Goal: Task Accomplishment & Management: Manage account settings

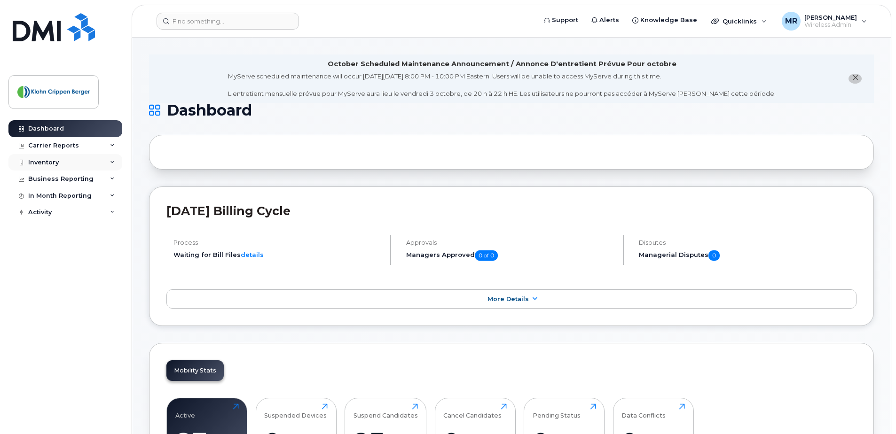
click at [110, 162] on icon at bounding box center [112, 162] width 5 height 5
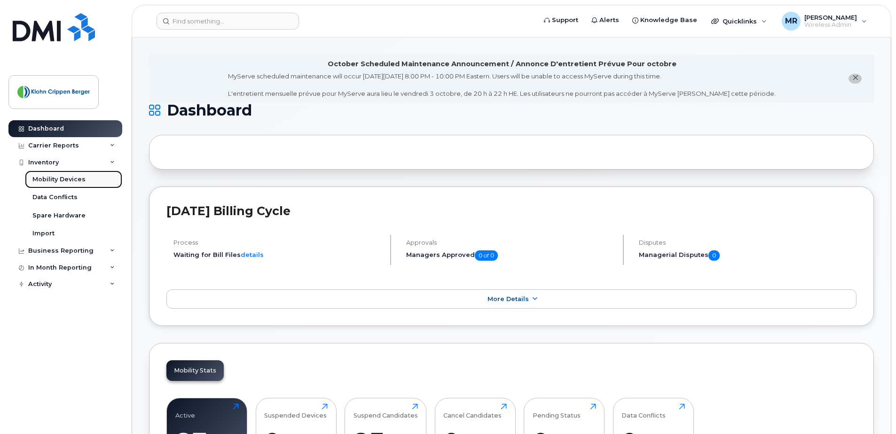
click at [79, 180] on div "Mobility Devices" at bounding box center [58, 179] width 53 height 8
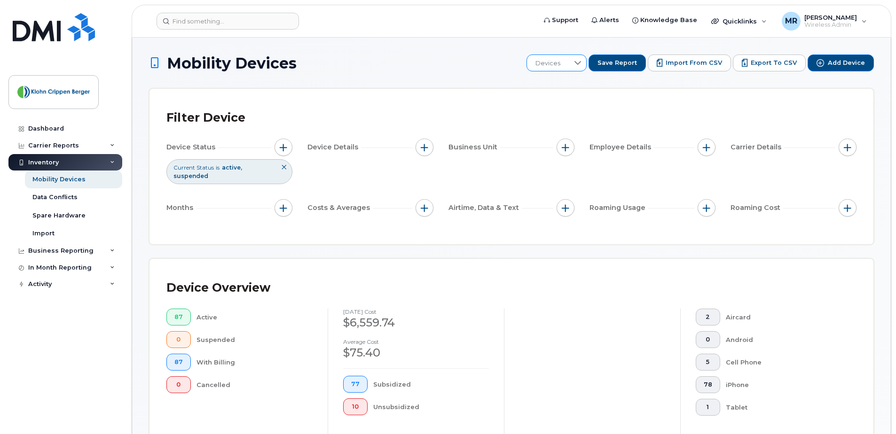
click at [569, 65] on span "Devices" at bounding box center [548, 63] width 42 height 17
click at [565, 90] on input "text" at bounding box center [590, 88] width 92 height 17
type input "4034645203"
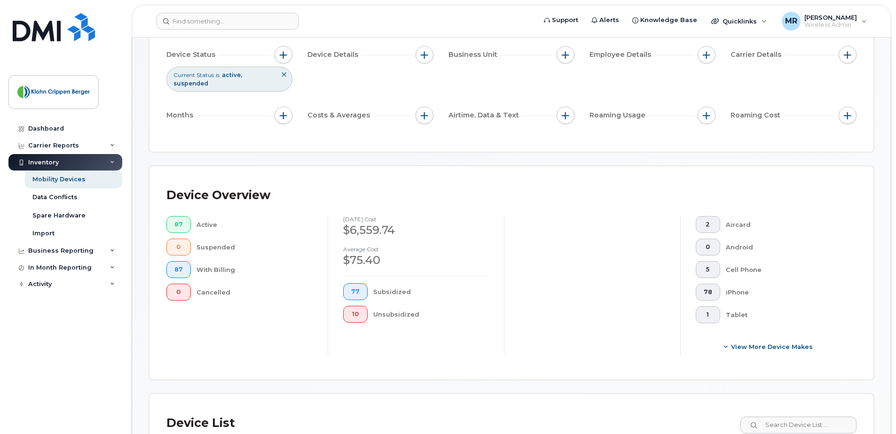
scroll to position [94, 0]
click at [706, 290] on span "78" at bounding box center [708, 291] width 8 height 8
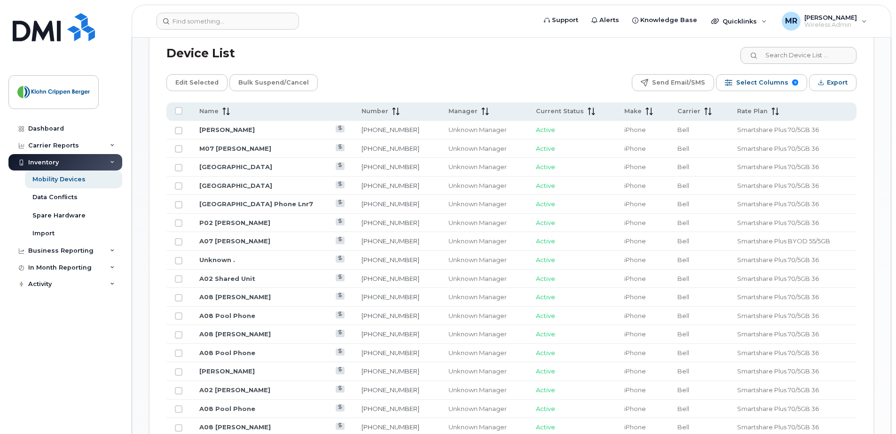
scroll to position [470, 0]
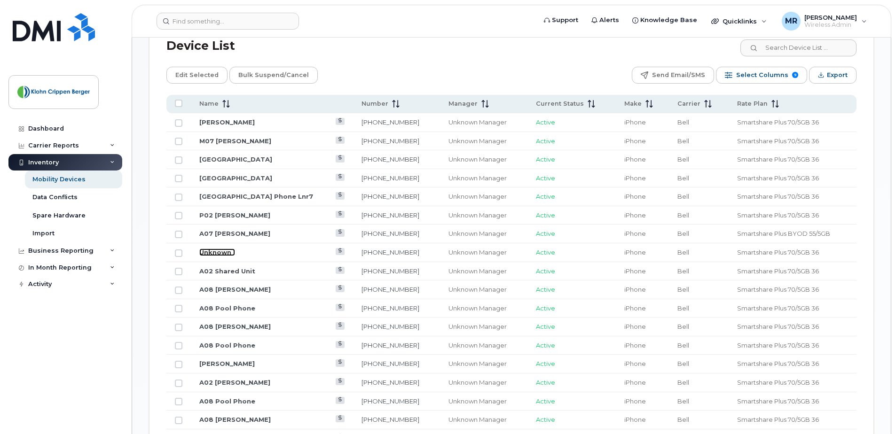
click at [210, 252] on link "Unknown ." at bounding box center [217, 253] width 36 height 8
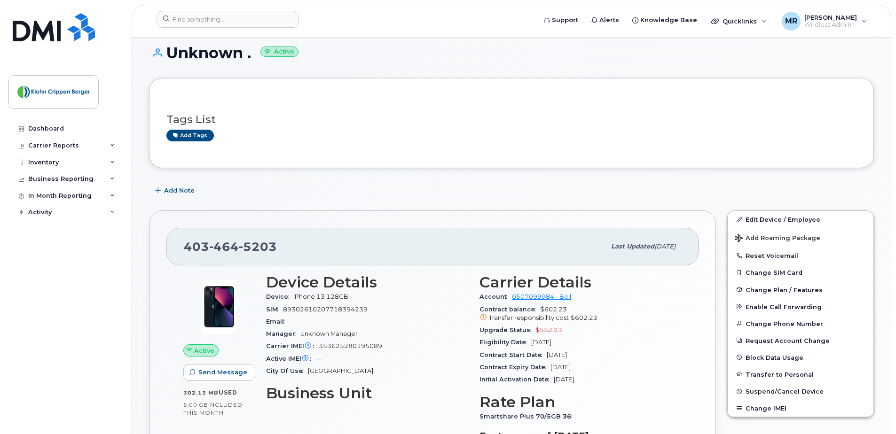
scroll to position [94, 0]
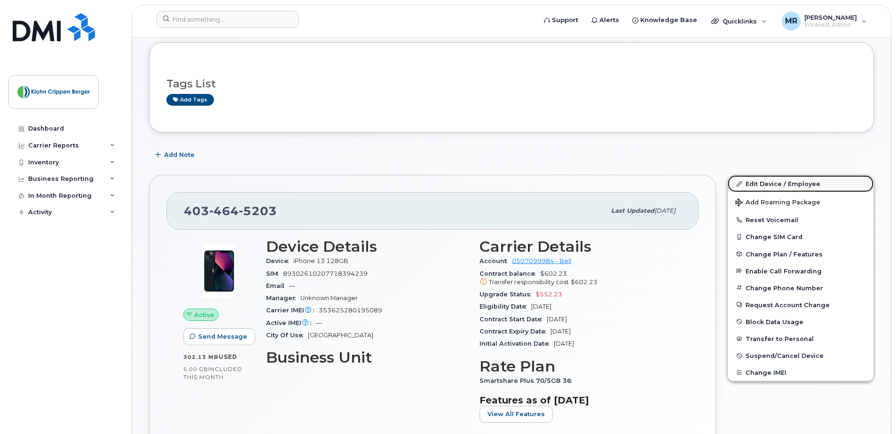
click at [782, 186] on link "Edit Device / Employee" at bounding box center [801, 183] width 146 height 17
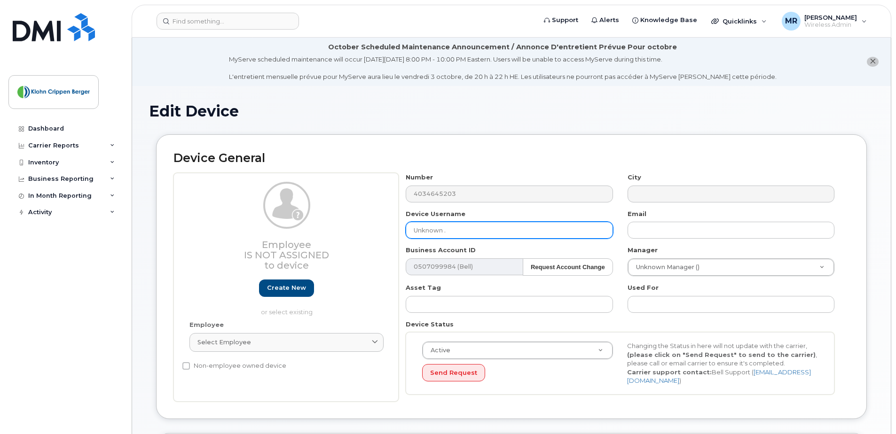
click at [450, 230] on input "Unknown ." at bounding box center [509, 230] width 207 height 17
drag, startPoint x: 450, startPoint y: 230, endPoint x: 383, endPoint y: 231, distance: 67.2
click at [383, 231] on div "Employee Is not assigned to device Create new or select existing Employee Selec…" at bounding box center [511, 287] width 676 height 229
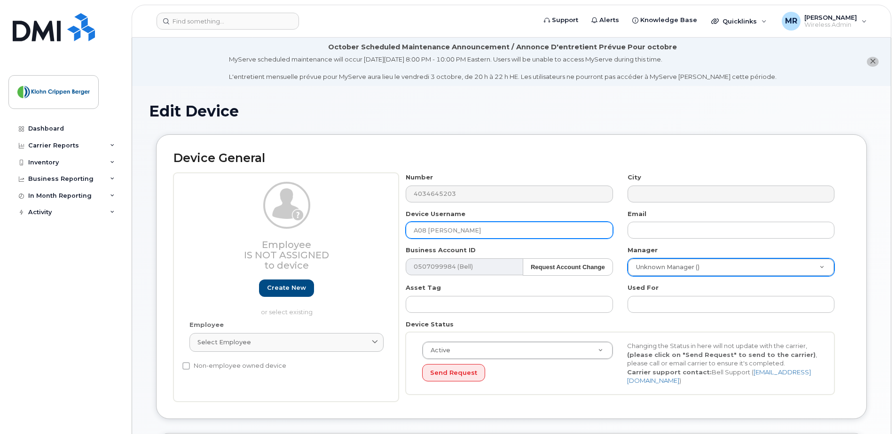
type input "A08 [PERSON_NAME]"
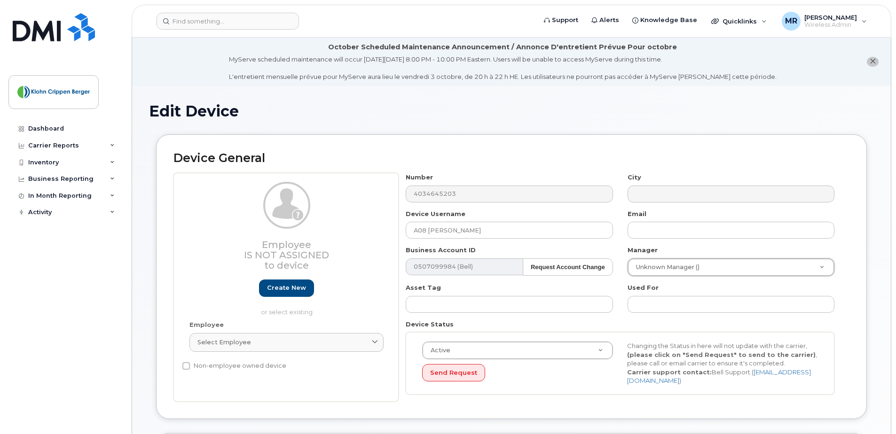
click at [847, 241] on div "Number 4034645203 City Device Username A08 [PERSON_NAME] Email Business Account…" at bounding box center [624, 287] width 451 height 229
click at [572, 385] on div "Active Active Suspended Cancelled Send Request Changing the Status in here will…" at bounding box center [620, 363] width 429 height 63
click at [469, 375] on button "Send Request" at bounding box center [453, 372] width 63 height 17
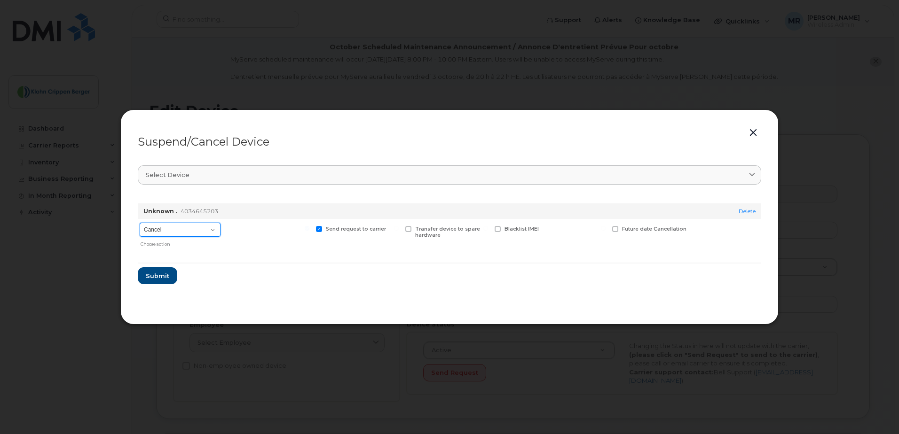
click at [189, 229] on select "Cancel Suspend - Extend Suspension Suspend - Reduced Rate Suspend - Full Rate S…" at bounding box center [180, 230] width 81 height 14
click at [272, 263] on hr at bounding box center [449, 263] width 623 height 1
click at [749, 131] on button "button" at bounding box center [753, 132] width 14 height 13
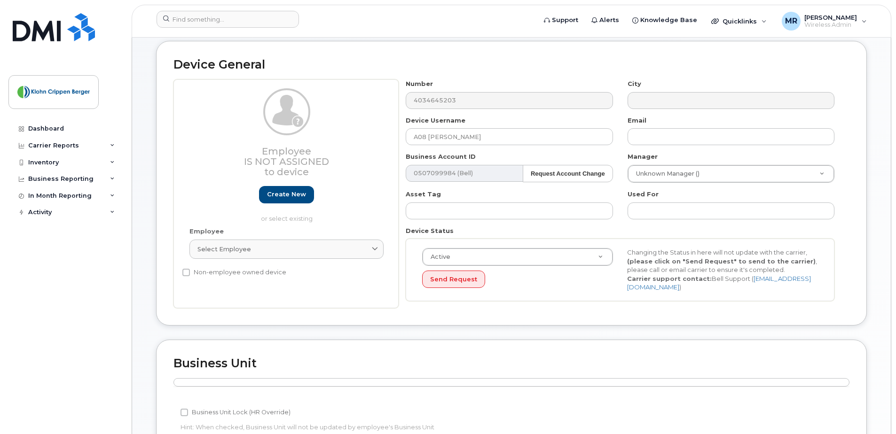
scroll to position [94, 0]
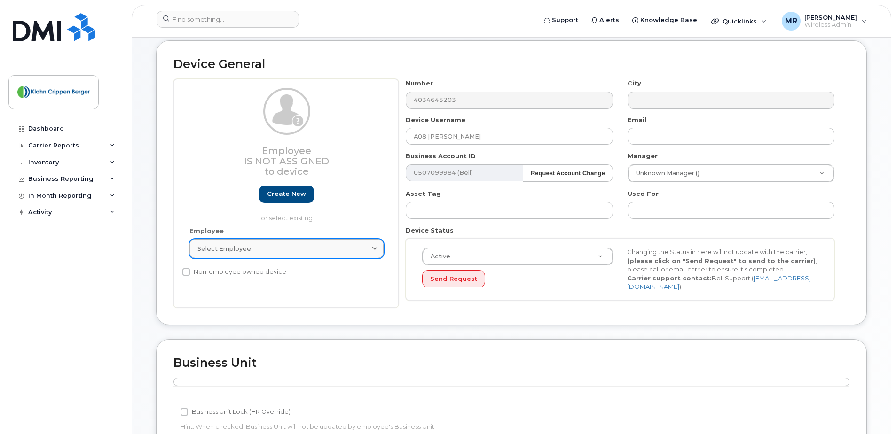
click at [214, 254] on link "Select employee" at bounding box center [286, 248] width 194 height 19
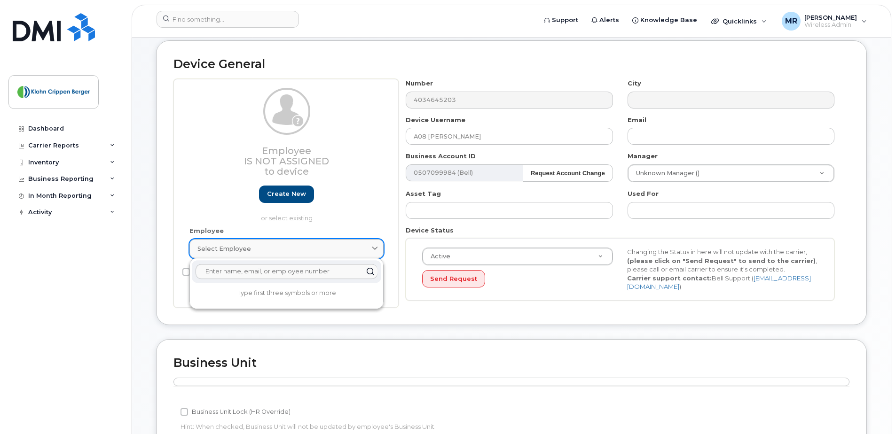
click at [214, 254] on link "Select employee" at bounding box center [286, 248] width 194 height 19
click at [391, 310] on div "Device General Employee Is not assigned to device Create new or select existing…" at bounding box center [511, 182] width 711 height 285
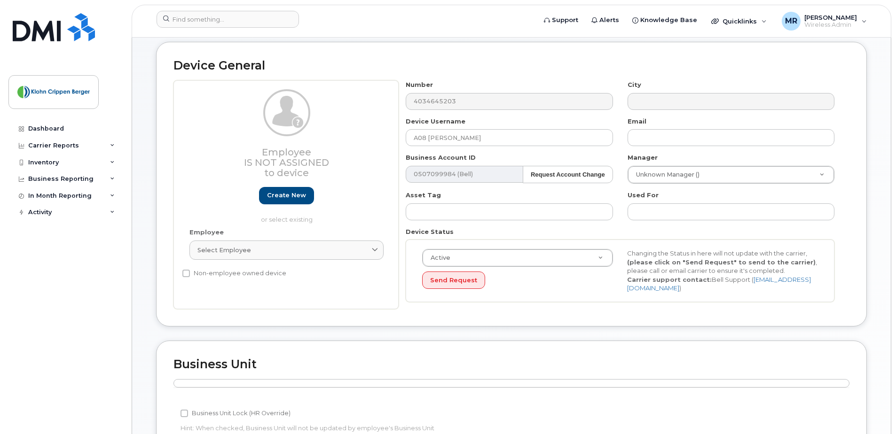
scroll to position [86, 0]
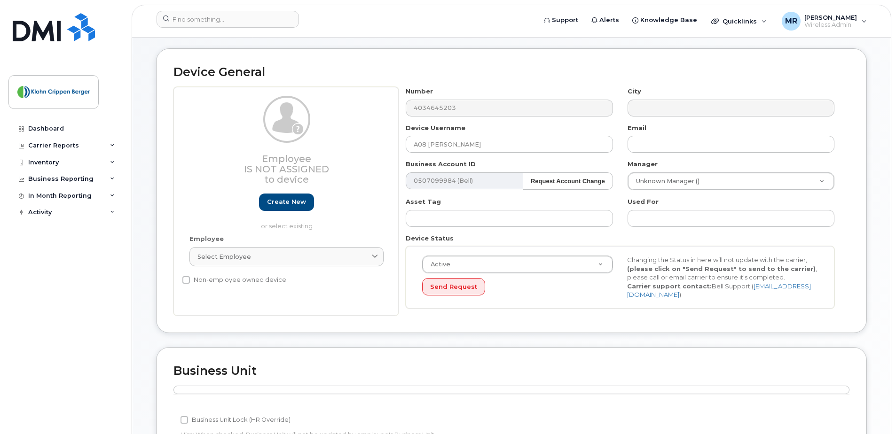
click at [510, 330] on div "Device General Employee Is not assigned to device Create new or select existing…" at bounding box center [511, 190] width 711 height 285
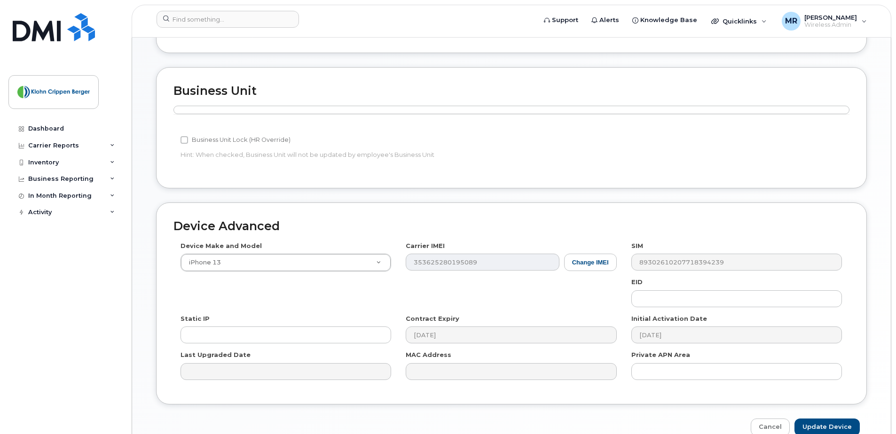
scroll to position [415, 0]
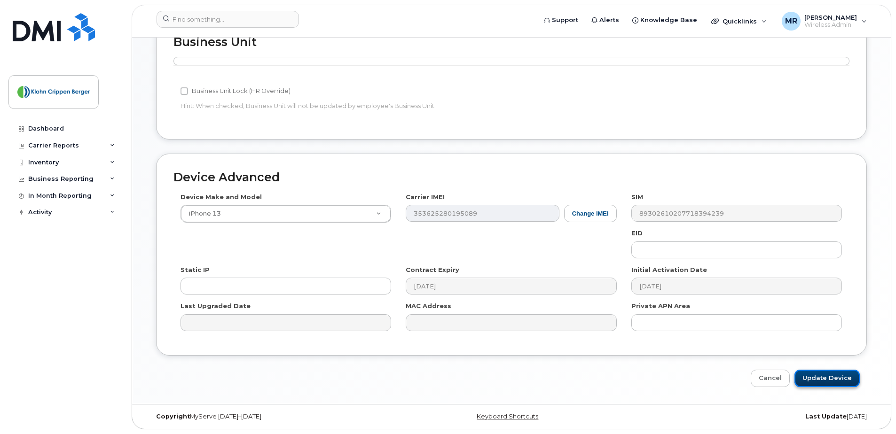
click at [843, 380] on input "Update Device" at bounding box center [826, 378] width 65 height 17
type input "Saving..."
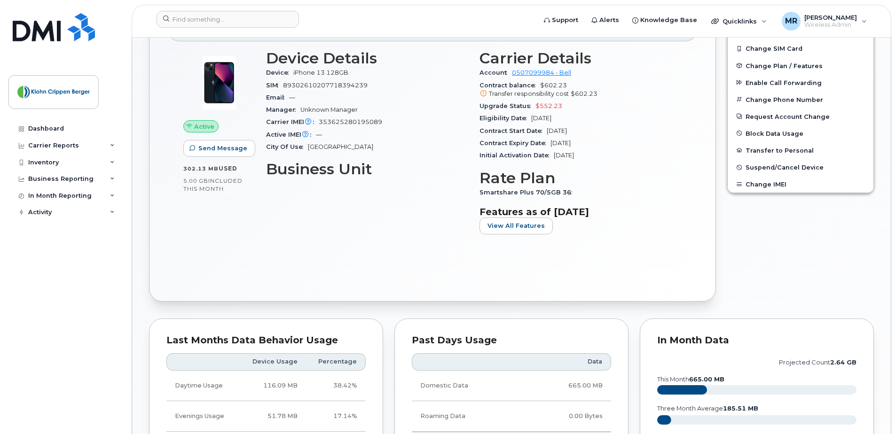
scroll to position [181, 0]
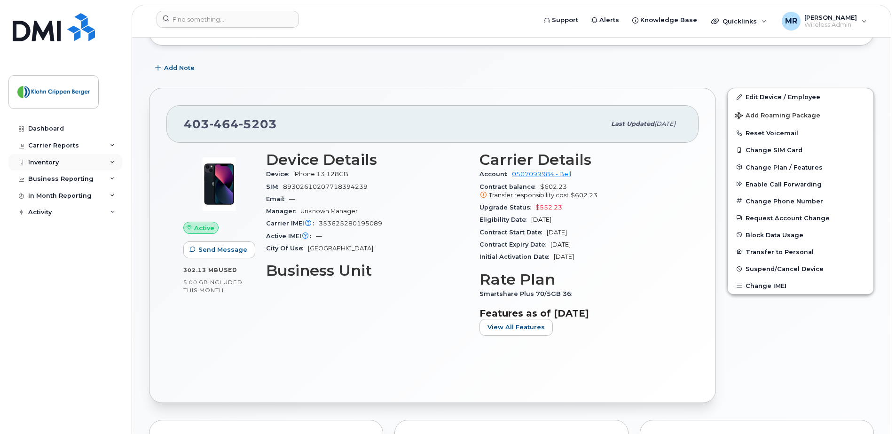
click at [105, 165] on div "Inventory" at bounding box center [65, 162] width 114 height 17
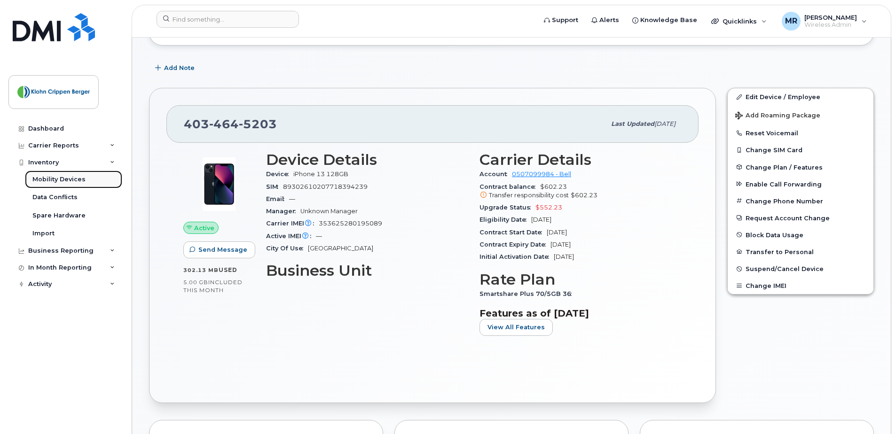
click at [52, 180] on div "Mobility Devices" at bounding box center [58, 179] width 53 height 8
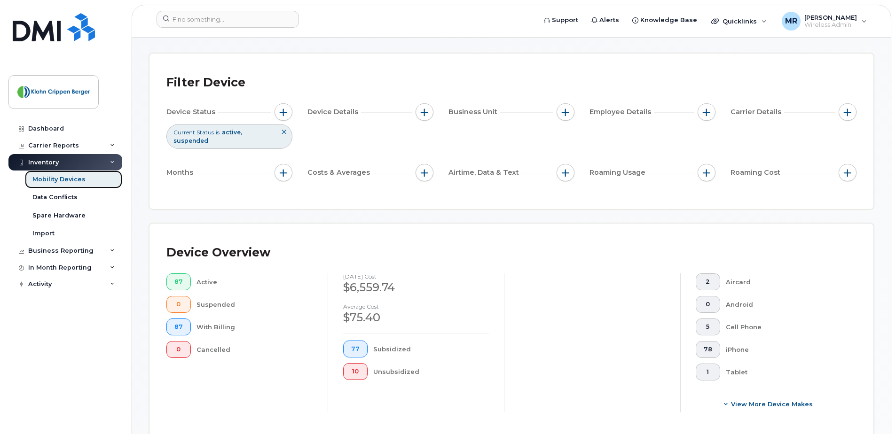
scroll to position [141, 0]
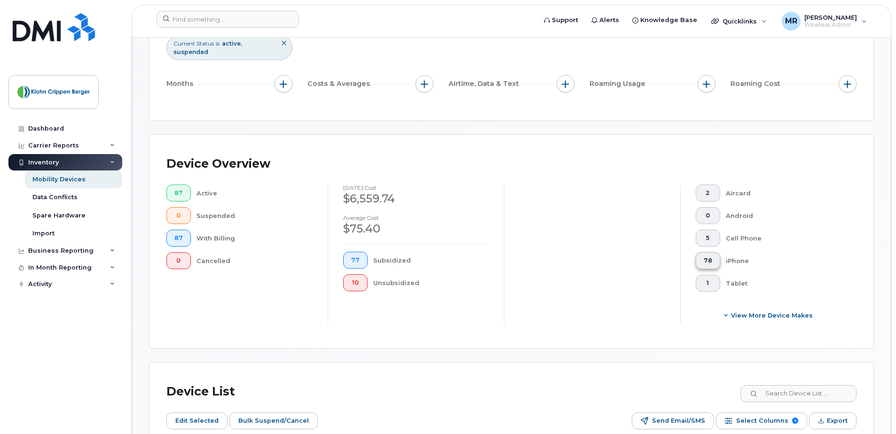
click at [713, 257] on button "78" at bounding box center [708, 260] width 24 height 17
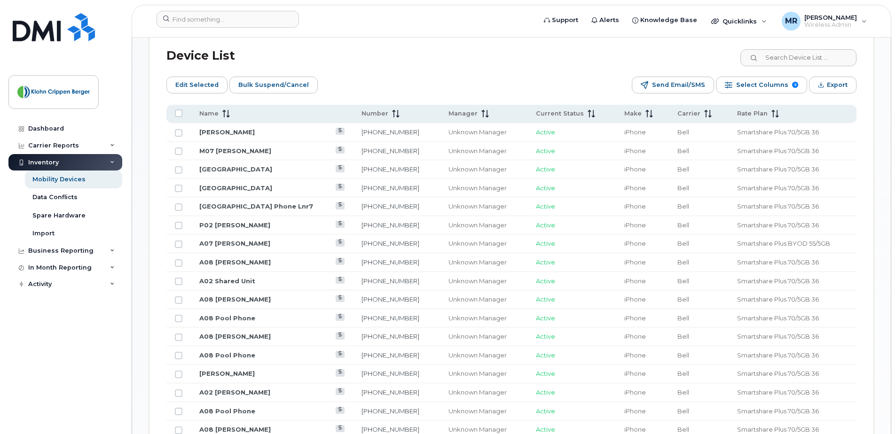
scroll to position [430, 0]
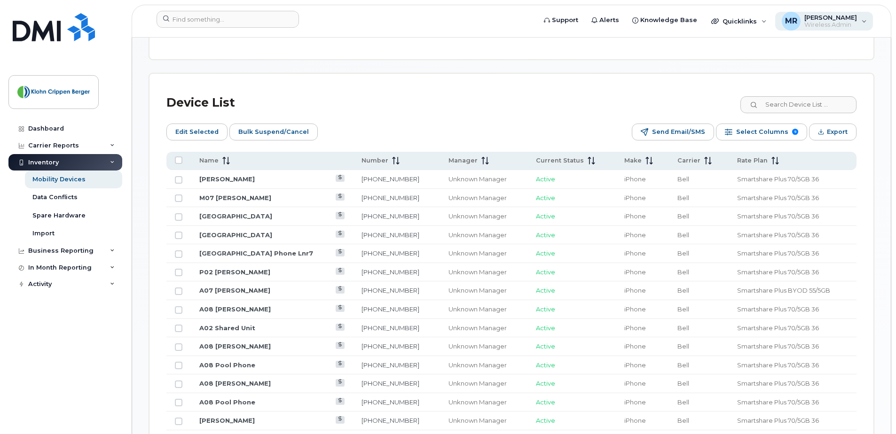
click at [863, 27] on div "MR Muhammad Raza Wireless Admin" at bounding box center [824, 21] width 98 height 19
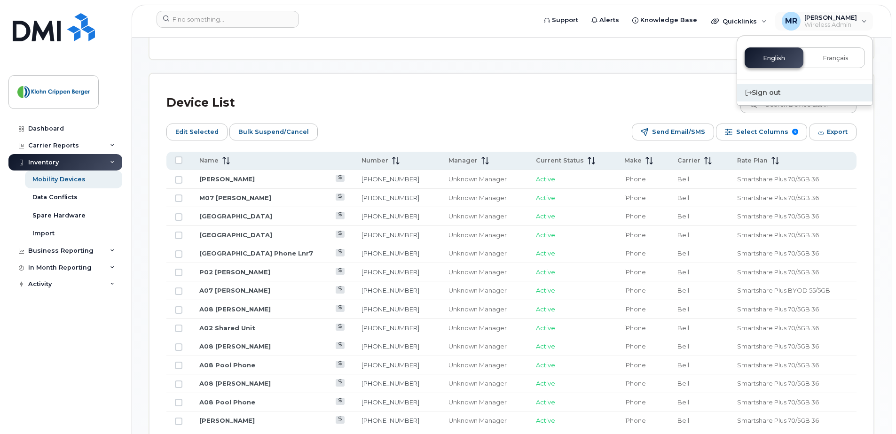
click at [768, 86] on div "Sign out" at bounding box center [804, 92] width 135 height 17
